Goal: Task Accomplishment & Management: Manage account settings

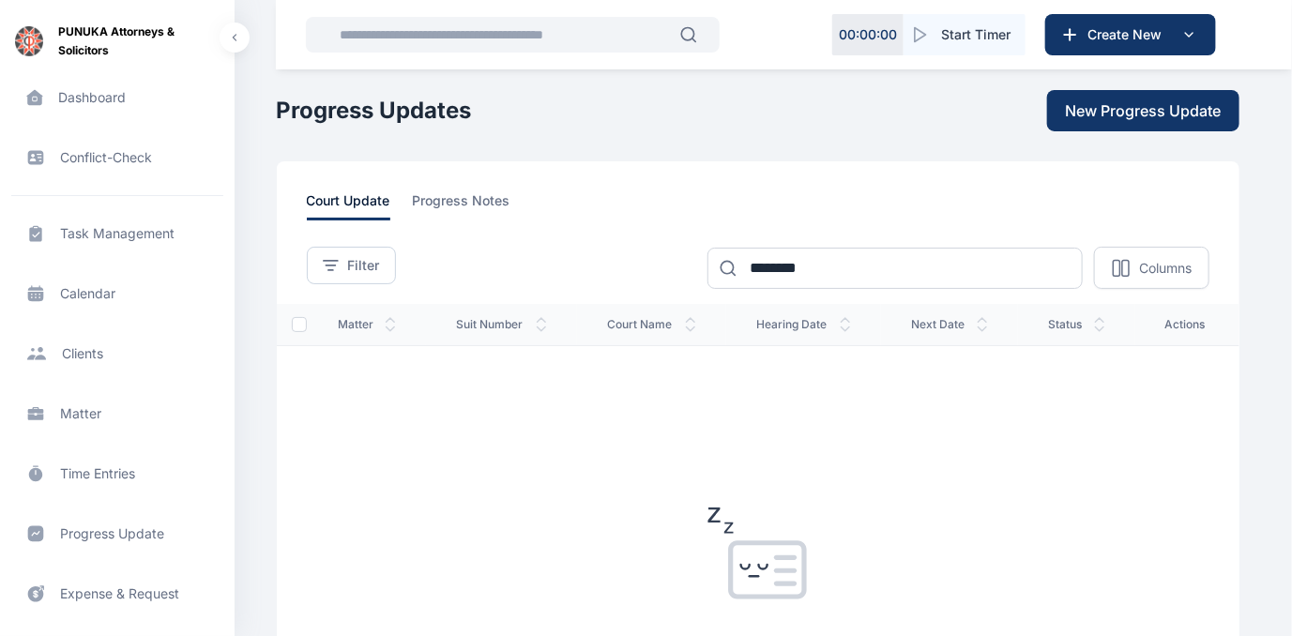
click at [113, 593] on span "Expense & Request expense & request expense & request" at bounding box center [117, 593] width 212 height 45
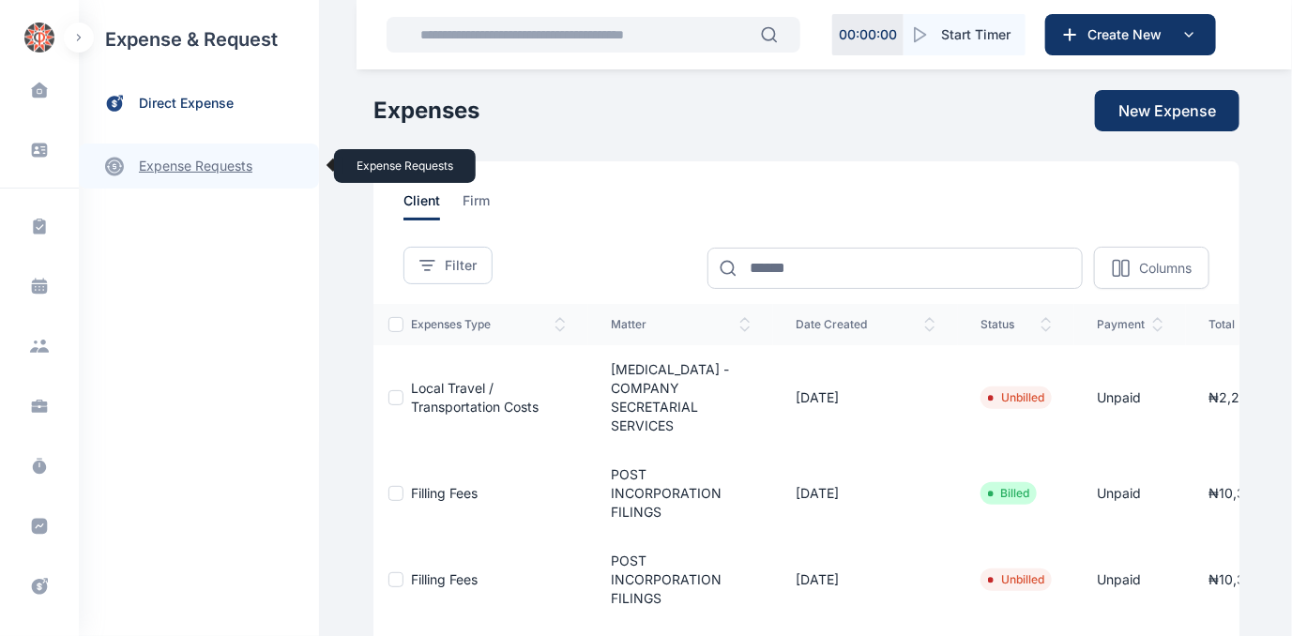
click at [178, 167] on link "expense requests expense requests" at bounding box center [199, 166] width 240 height 45
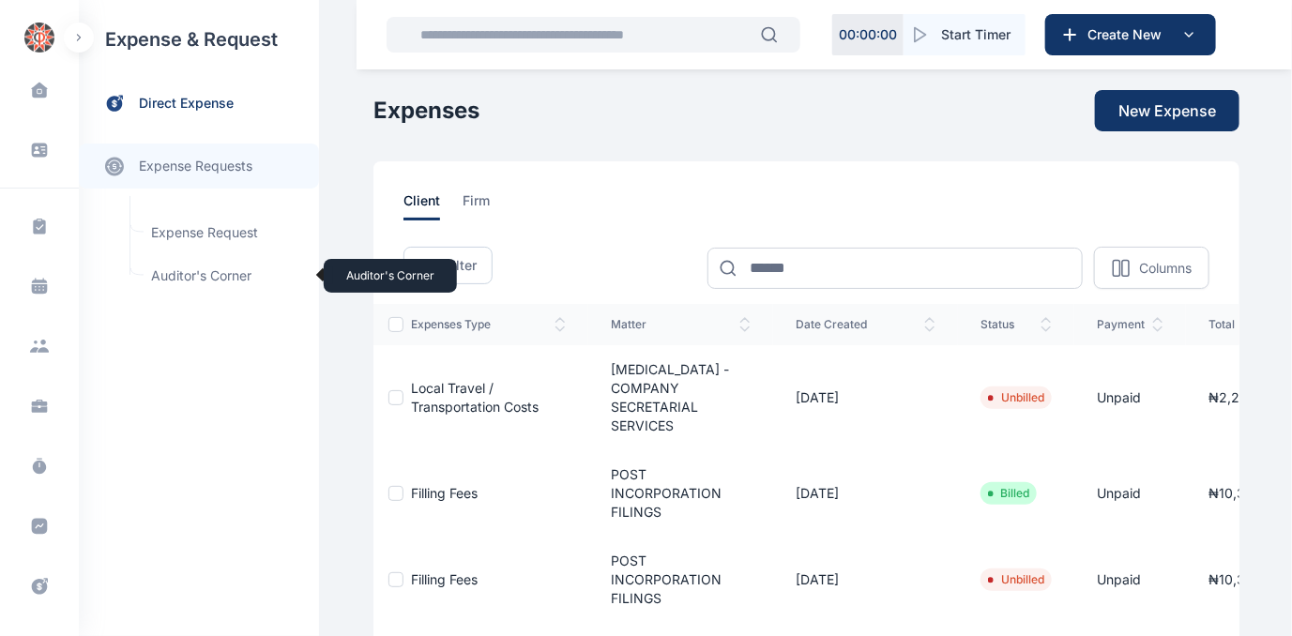
click at [171, 275] on span "Auditor's Corner Auditor's Corner" at bounding box center [225, 276] width 170 height 36
